Goal: Task Accomplishment & Management: Use online tool/utility

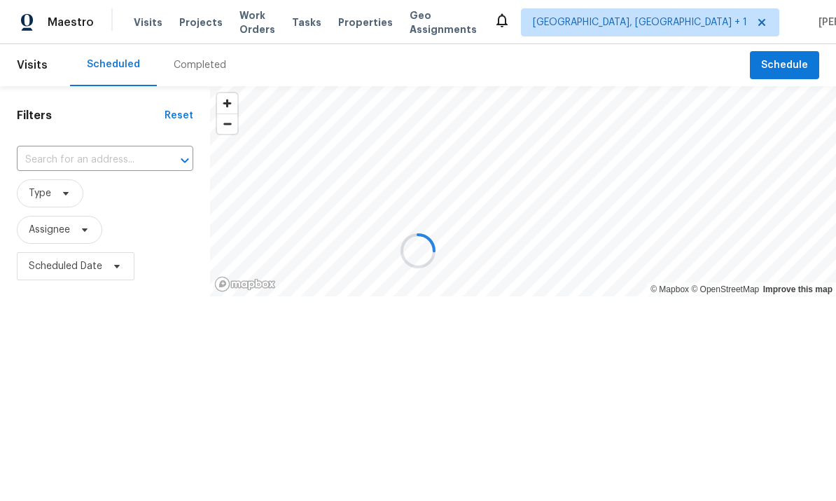
click at [790, 66] on div at bounding box center [418, 250] width 836 height 501
click at [792, 71] on div at bounding box center [418, 250] width 836 height 501
click at [782, 57] on div at bounding box center [418, 250] width 836 height 501
click at [792, 54] on div at bounding box center [418, 250] width 836 height 501
click at [791, 54] on div at bounding box center [418, 250] width 836 height 501
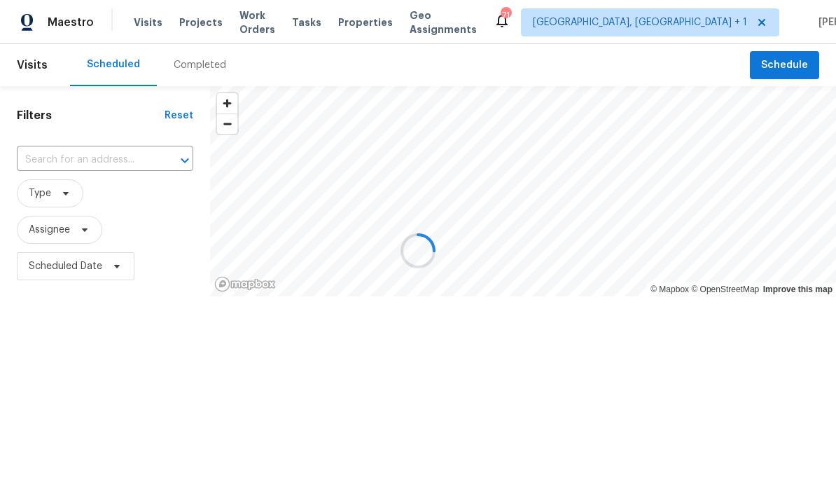
click at [805, 64] on div at bounding box center [418, 250] width 836 height 501
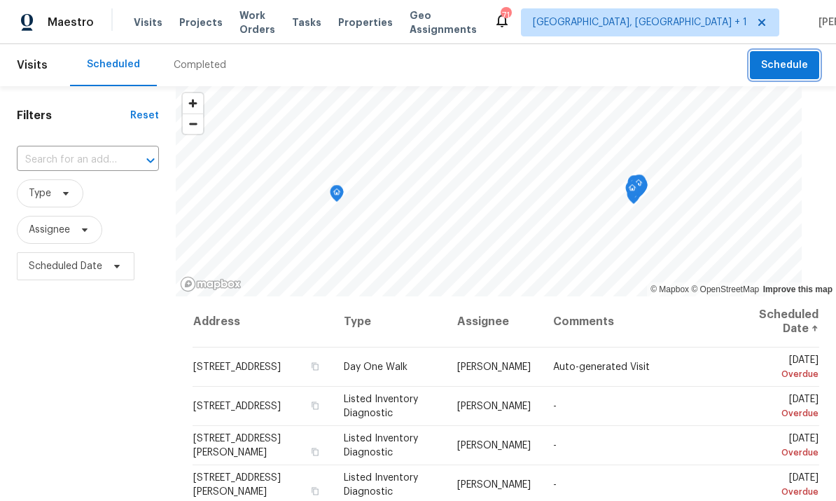
click at [785, 74] on button "Schedule" at bounding box center [784, 65] width 69 height 29
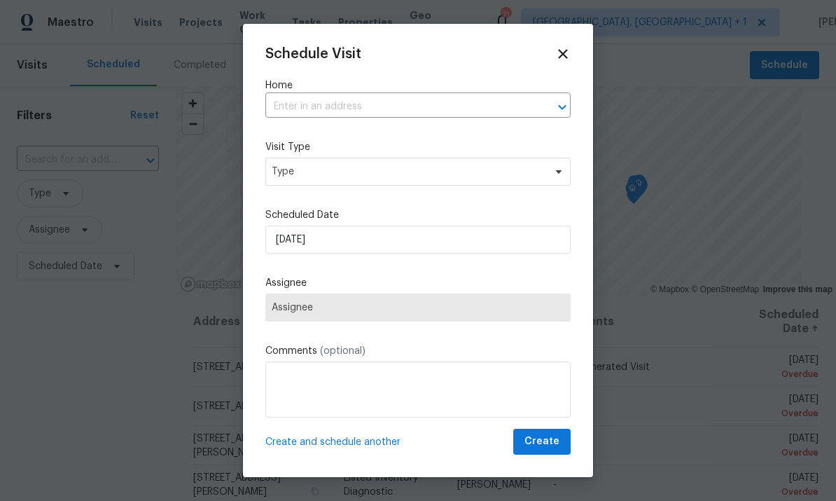
click at [357, 103] on input "text" at bounding box center [398, 107] width 266 height 22
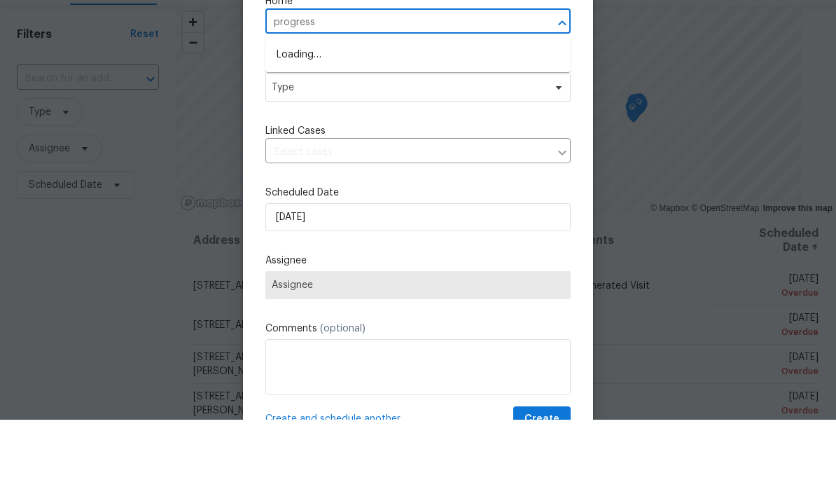
click at [332, 93] on input "progress" at bounding box center [398, 104] width 266 height 22
click at [349, 93] on input "progress" at bounding box center [398, 104] width 266 height 22
type input "p"
type input "308 wax"
click at [402, 125] on li "308 Wax Myrtle Ct, Cary, NC 27513" at bounding box center [417, 136] width 305 height 23
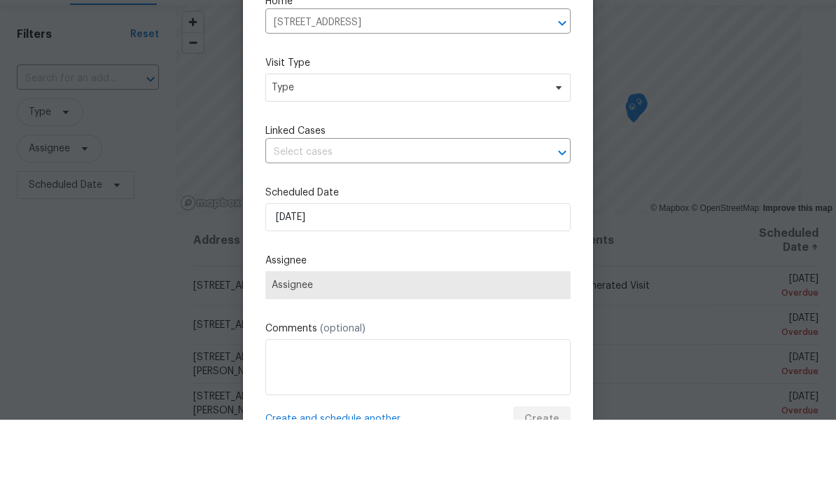
scroll to position [53, 0]
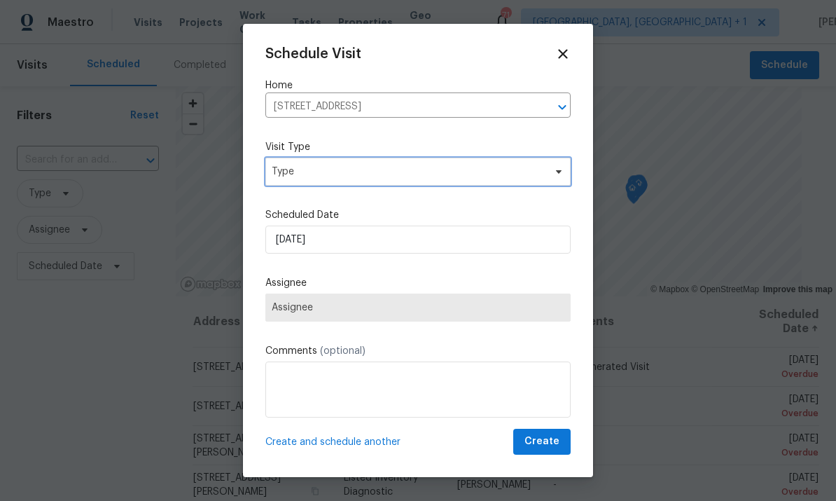
click at [552, 173] on span at bounding box center [556, 171] width 15 height 11
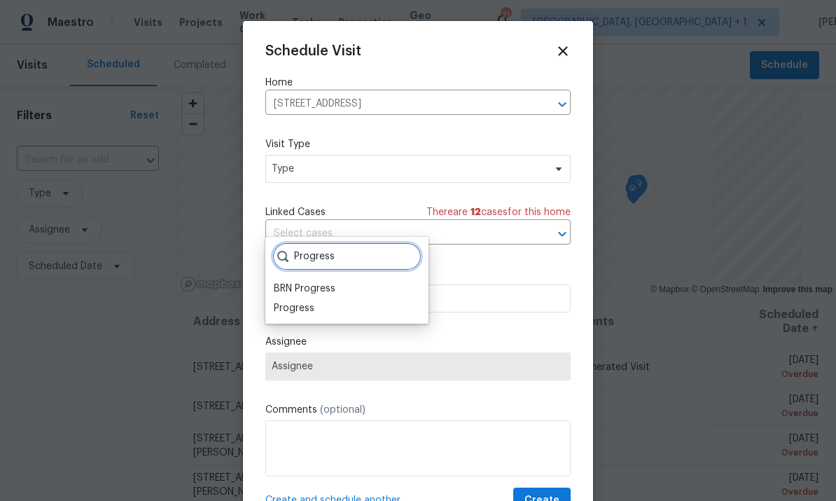
type input "Progress"
click at [307, 301] on div "Progress" at bounding box center [294, 308] width 41 height 14
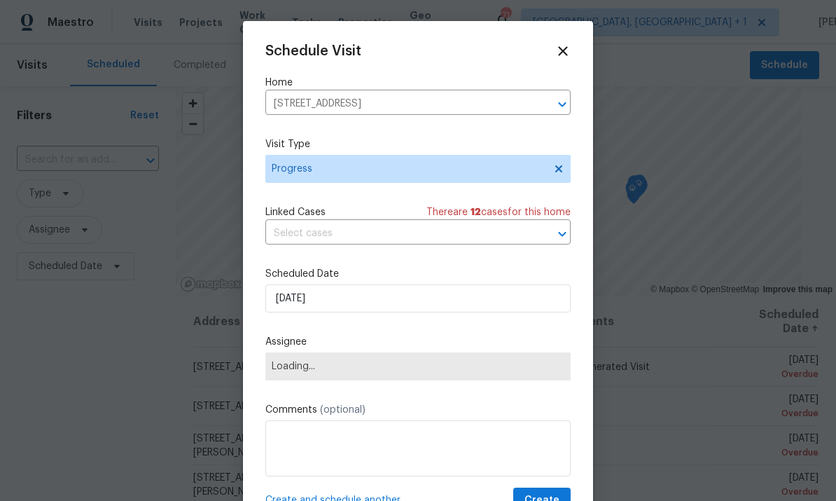
click at [536, 367] on span "Loading..." at bounding box center [418, 366] width 293 height 11
click at [536, 371] on span "Loading..." at bounding box center [418, 366] width 293 height 11
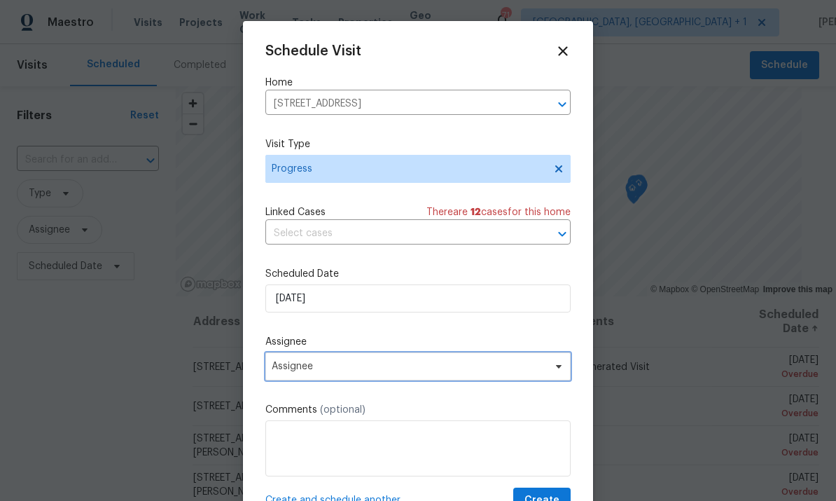
click at [549, 372] on span at bounding box center [556, 366] width 15 height 11
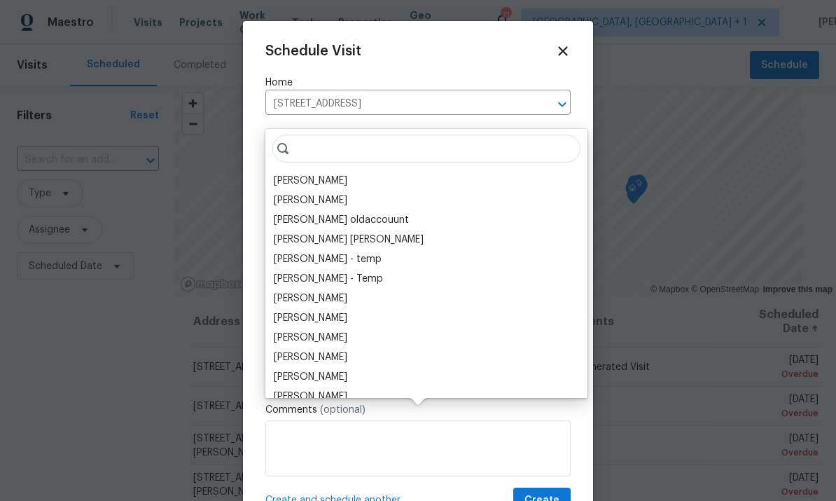
click at [319, 174] on div "[PERSON_NAME]" at bounding box center [311, 181] width 74 height 14
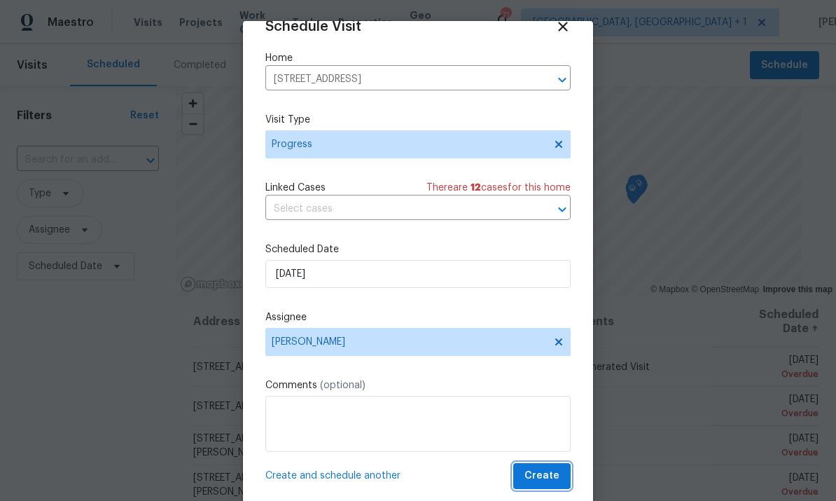
click at [541, 466] on button "Create" at bounding box center [541, 476] width 57 height 26
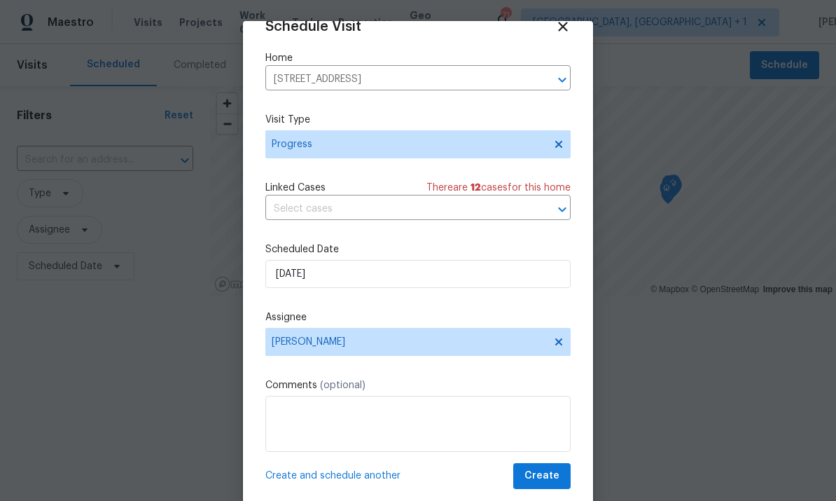
scroll to position [0, 0]
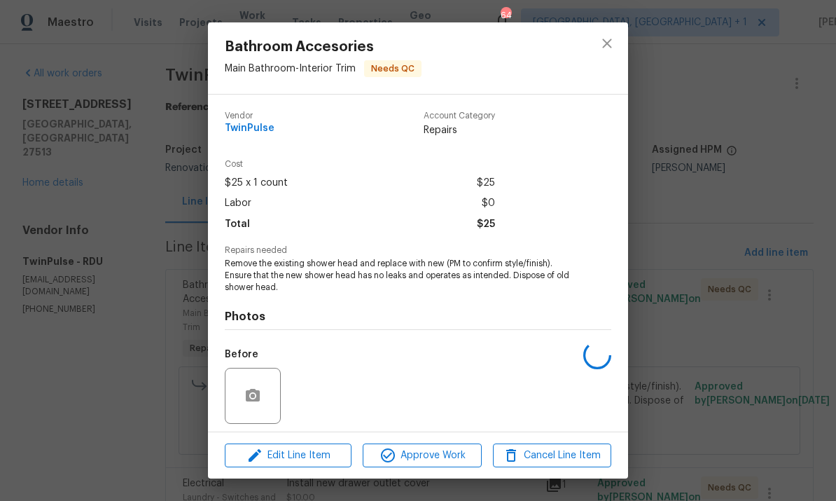
scroll to position [116, 0]
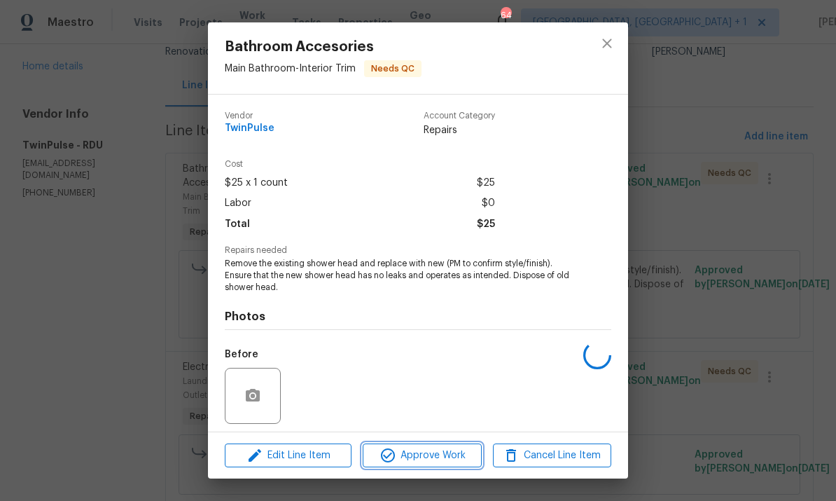
click at [431, 458] on span "Approve Work" at bounding box center [422, 456] width 110 height 18
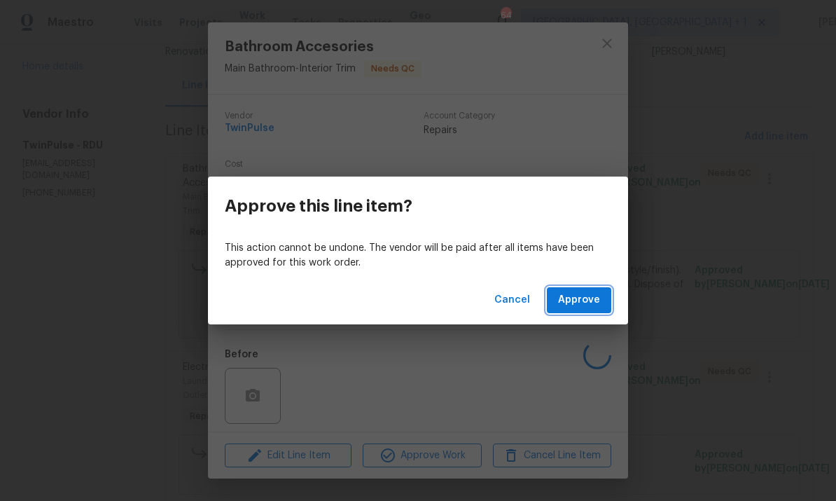
click at [576, 296] on span "Approve" at bounding box center [579, 300] width 42 height 18
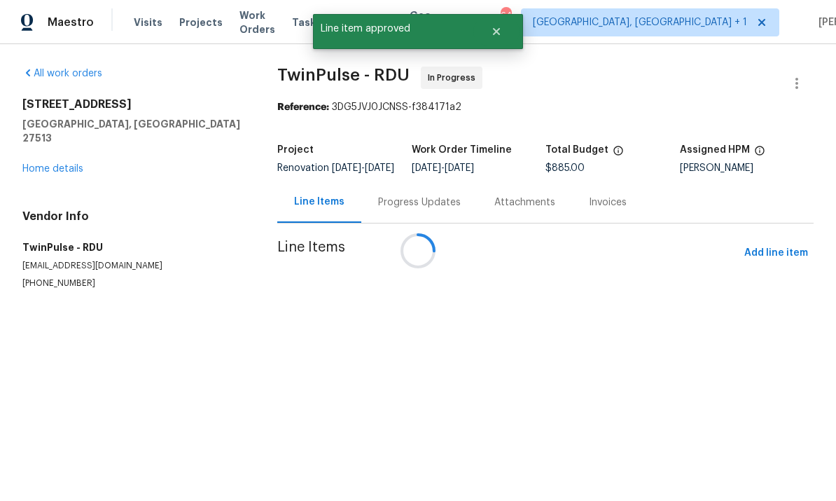
scroll to position [0, 0]
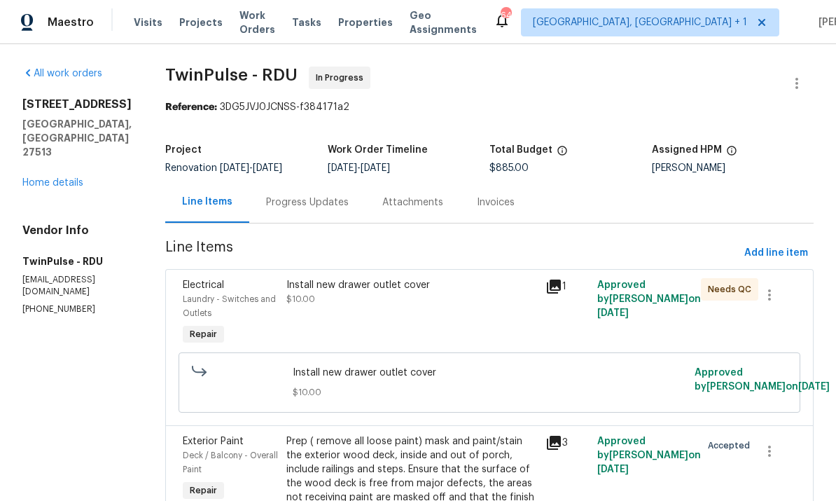
click at [382, 288] on div "Install new drawer outlet cover" at bounding box center [411, 285] width 251 height 14
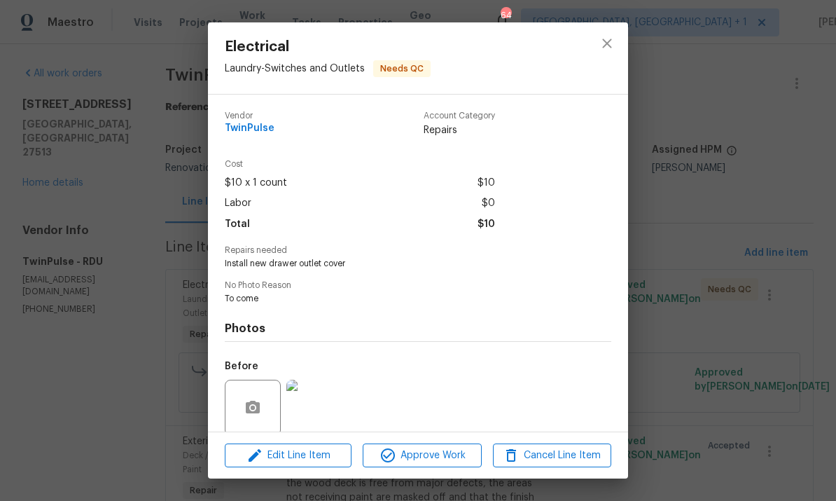
click at [442, 455] on span "Approve Work" at bounding box center [422, 456] width 110 height 18
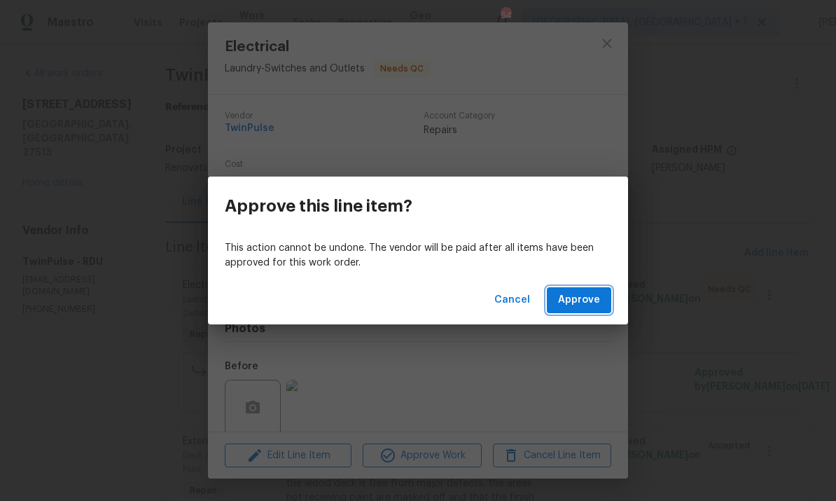
click at [588, 296] on span "Approve" at bounding box center [579, 300] width 42 height 18
